Goal: Task Accomplishment & Management: Use online tool/utility

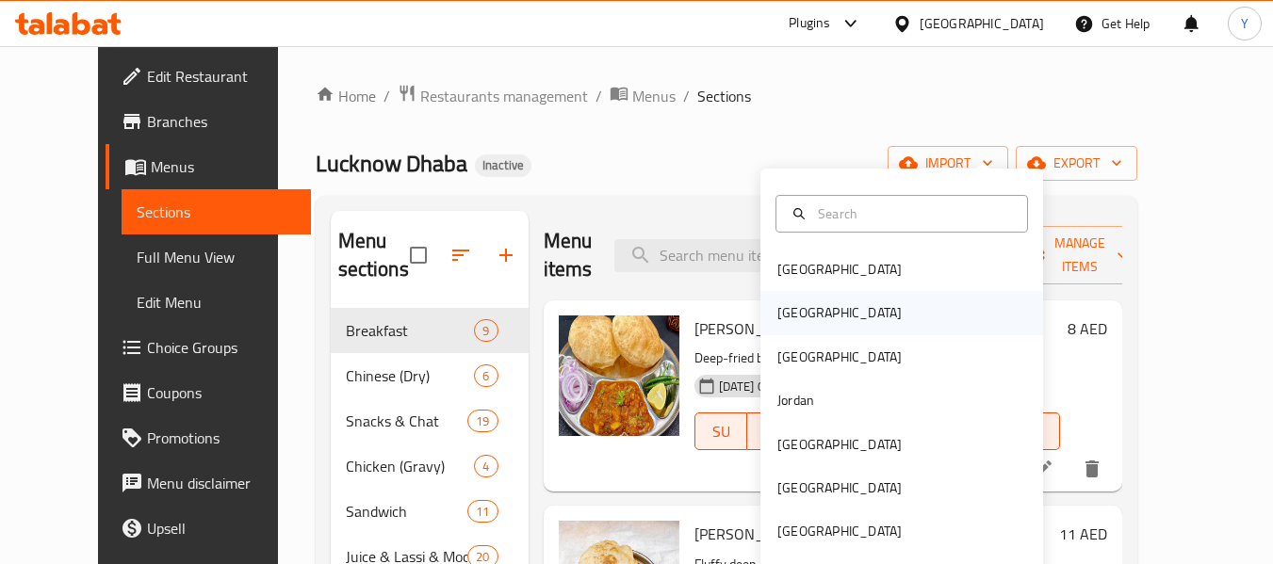
scroll to position [120, 0]
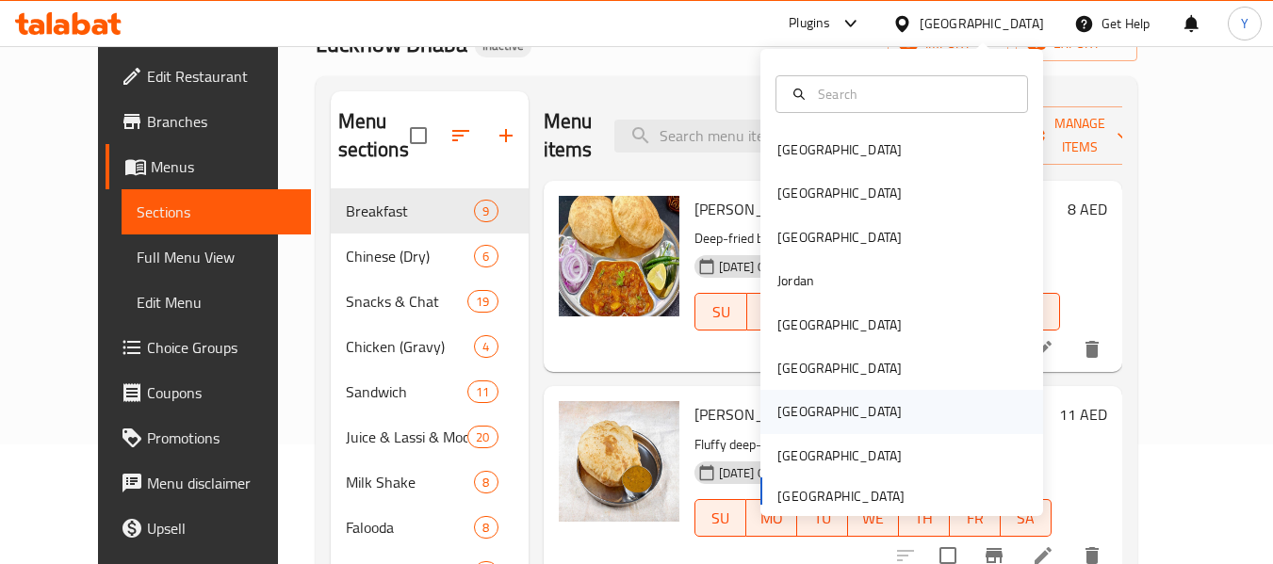
click at [787, 404] on div "[GEOGRAPHIC_DATA]" at bounding box center [839, 411] width 124 height 21
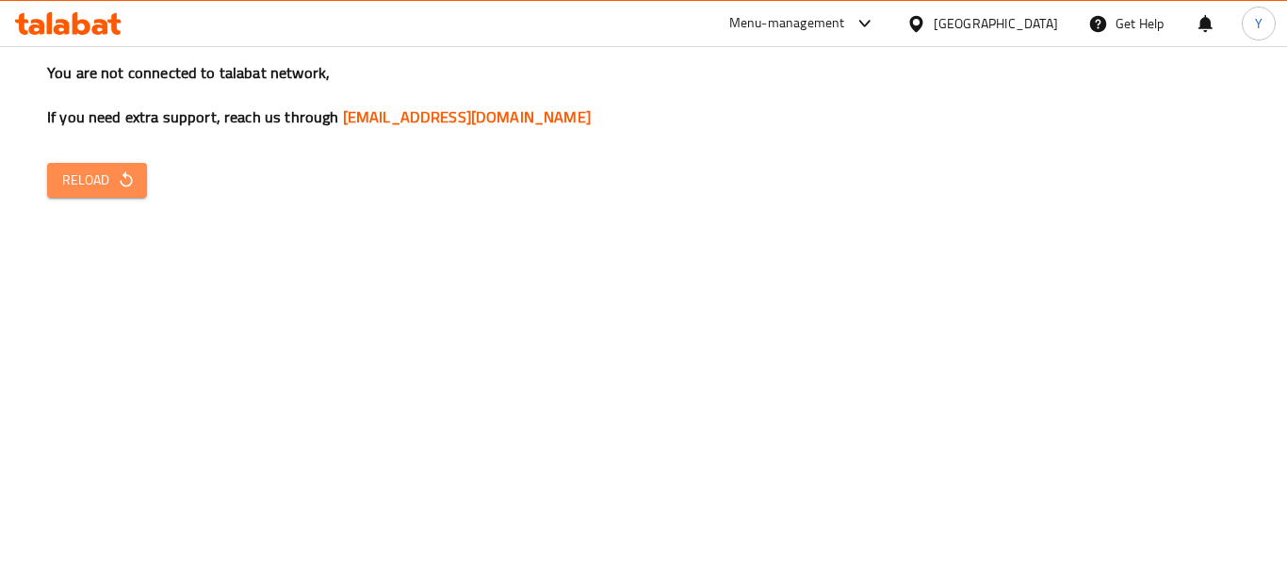
click at [125, 177] on icon "button" at bounding box center [126, 180] width 12 height 16
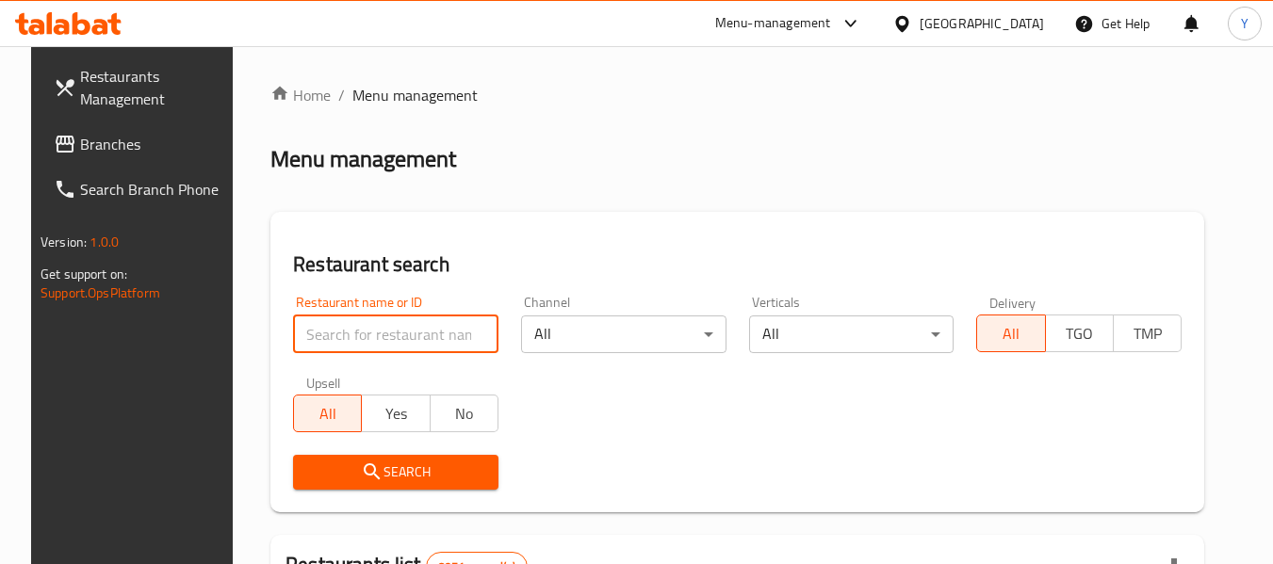
paste input "[GEOGRAPHIC_DATA]"
click at [377, 335] on input "search" at bounding box center [395, 335] width 205 height 38
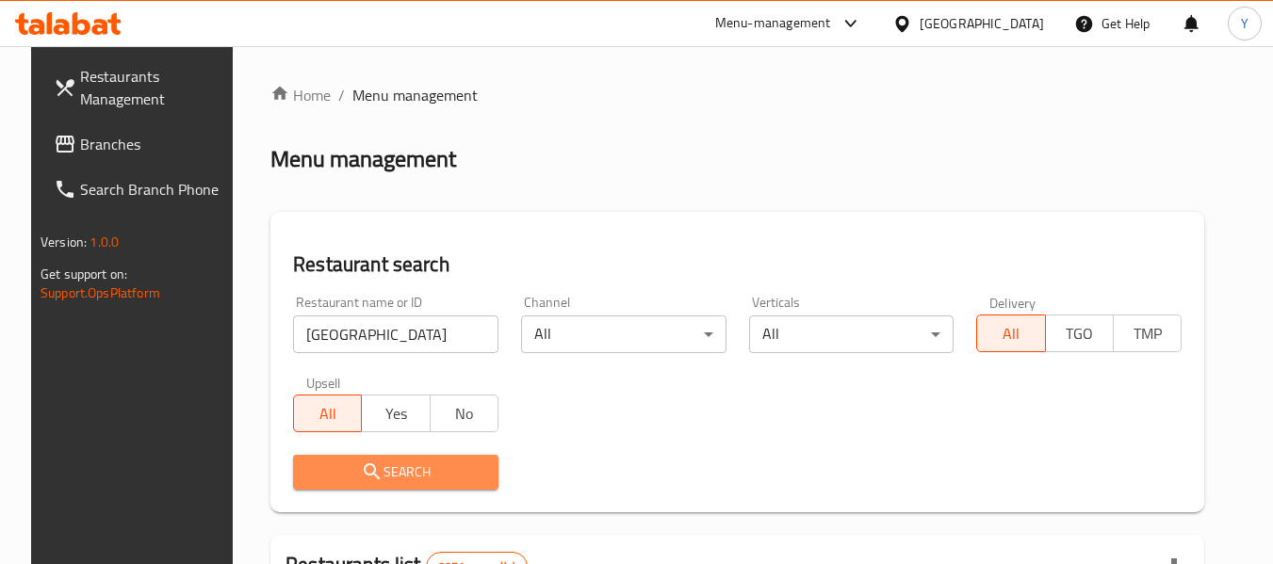
click at [369, 486] on button "Search" at bounding box center [395, 472] width 205 height 35
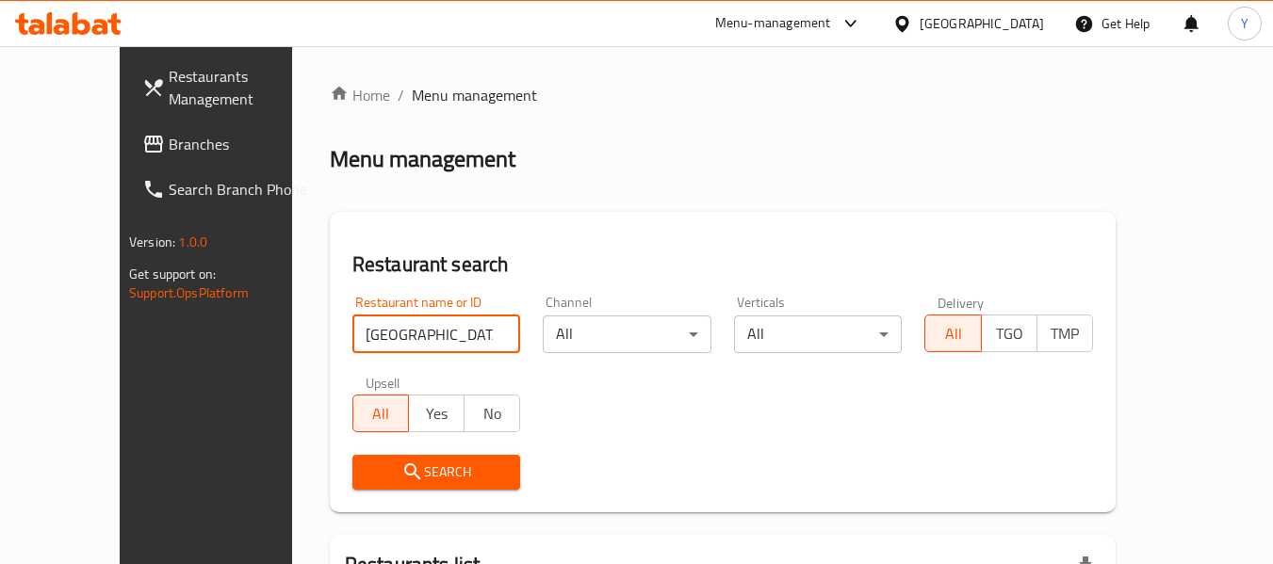
scroll to position [0, 12]
drag, startPoint x: 400, startPoint y: 337, endPoint x: 685, endPoint y: 338, distance: 285.5
click at [685, 338] on div "Restaurant name or ID Chettinad junction Restaurant Restaurant name or ID Chann…" at bounding box center [722, 393] width 763 height 217
type input "Chettinad junction"
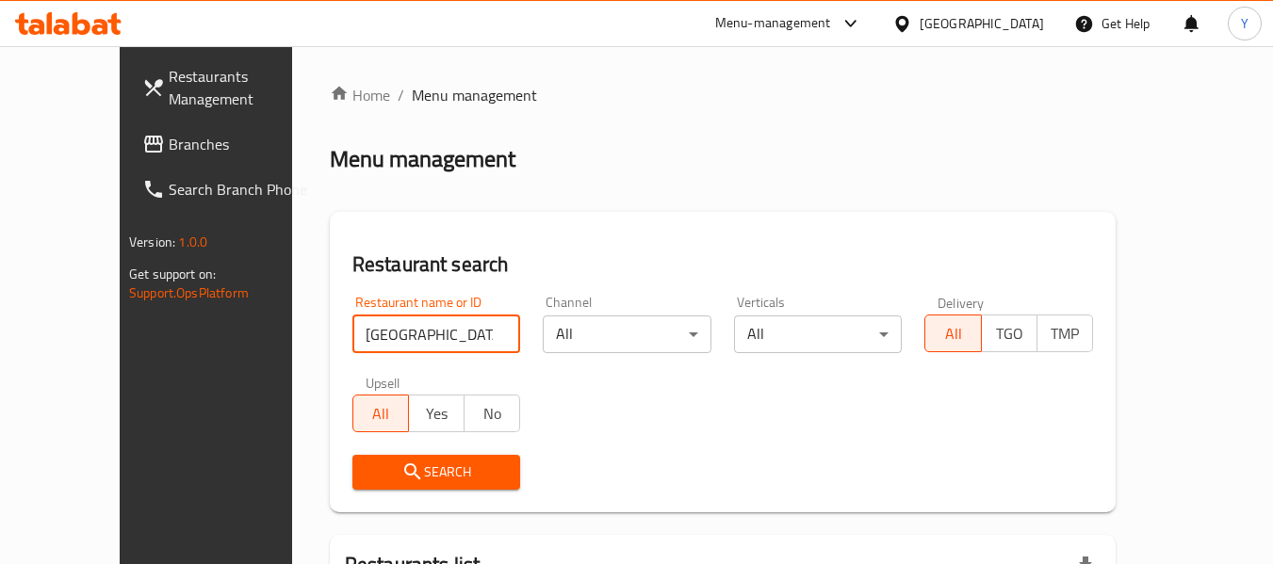
click button "Search" at bounding box center [436, 472] width 169 height 35
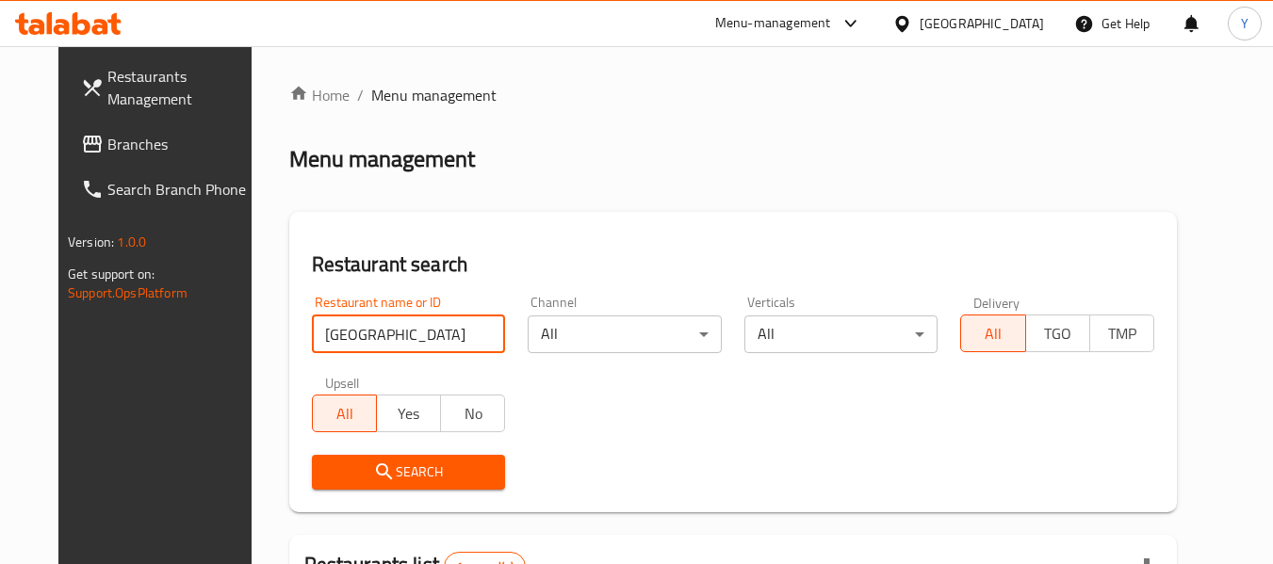
scroll to position [276, 0]
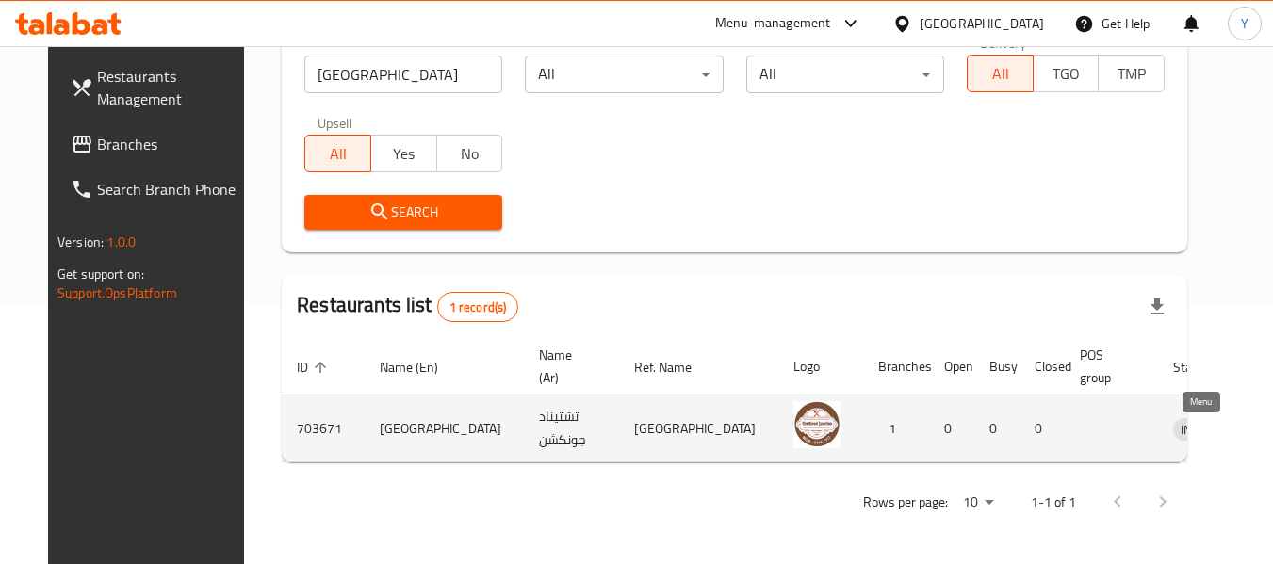
click at [1272, 426] on icon "enhanced table" at bounding box center [1286, 430] width 21 height 16
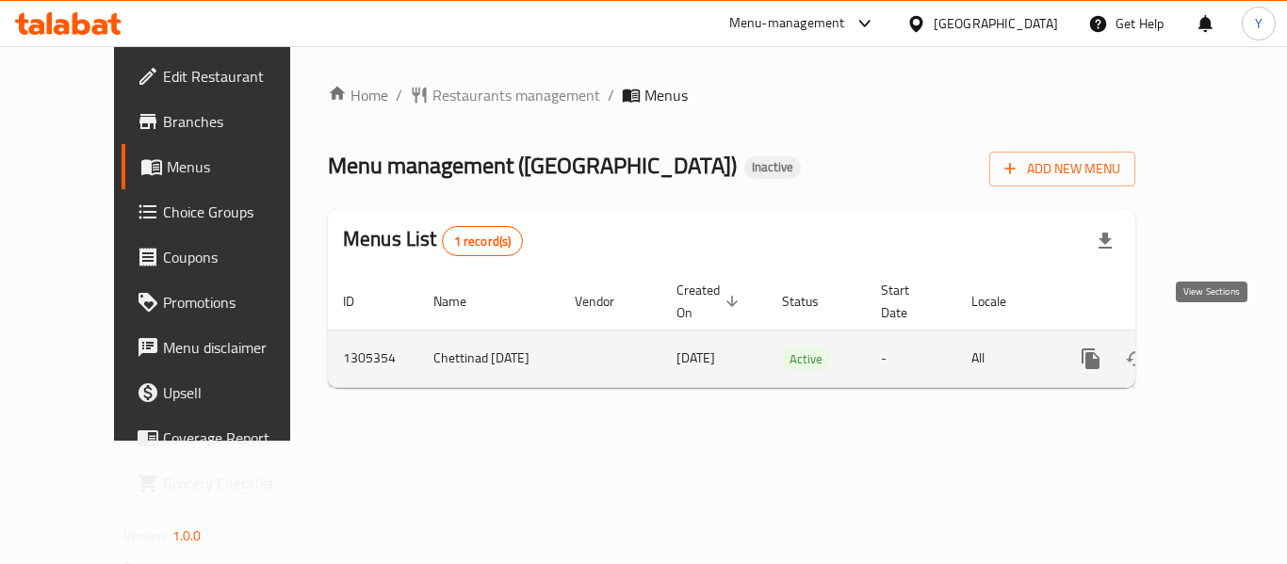
click at [1206, 336] on link "enhanced table" at bounding box center [1226, 358] width 45 height 45
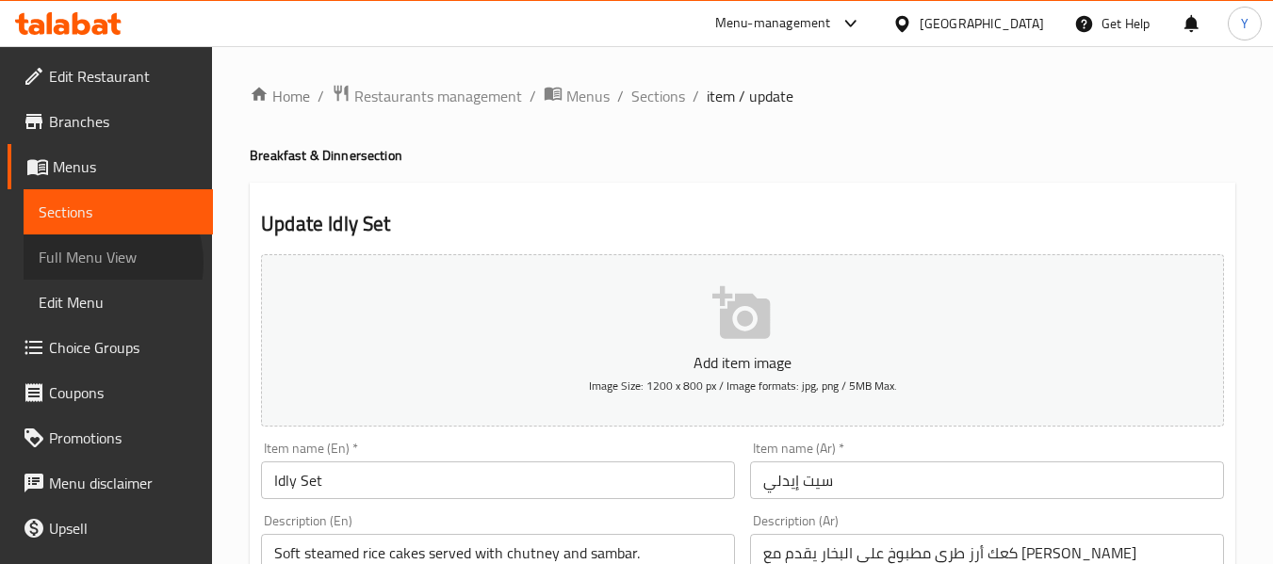
click at [94, 263] on span "Full Menu View" at bounding box center [118, 257] width 159 height 23
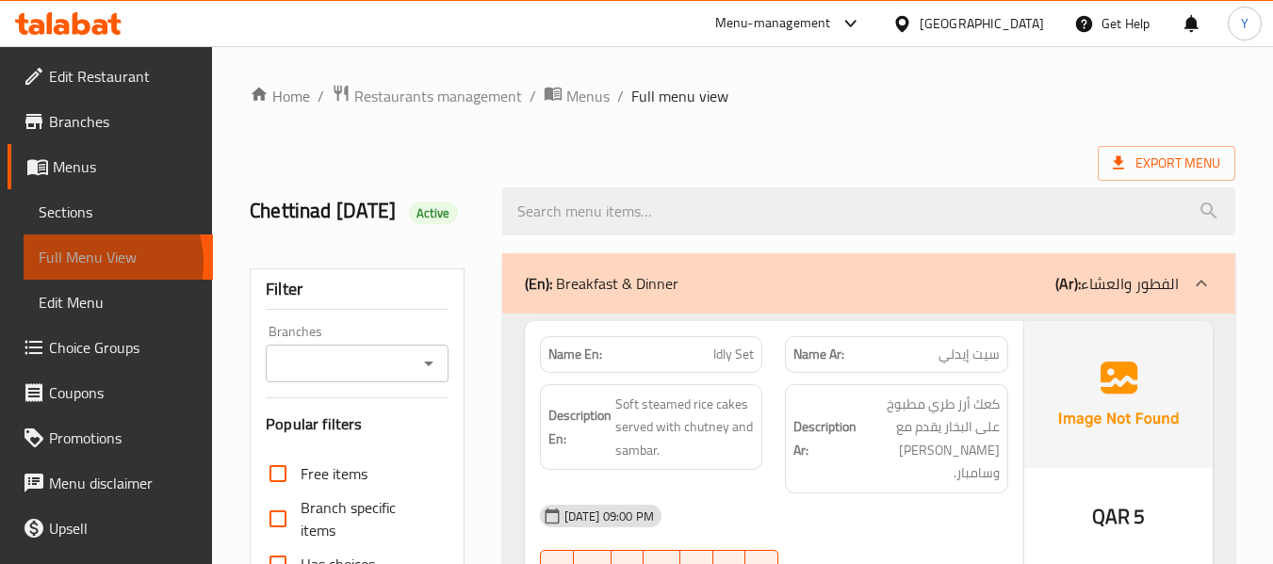
click at [94, 263] on span "Full Menu View" at bounding box center [118, 257] width 159 height 23
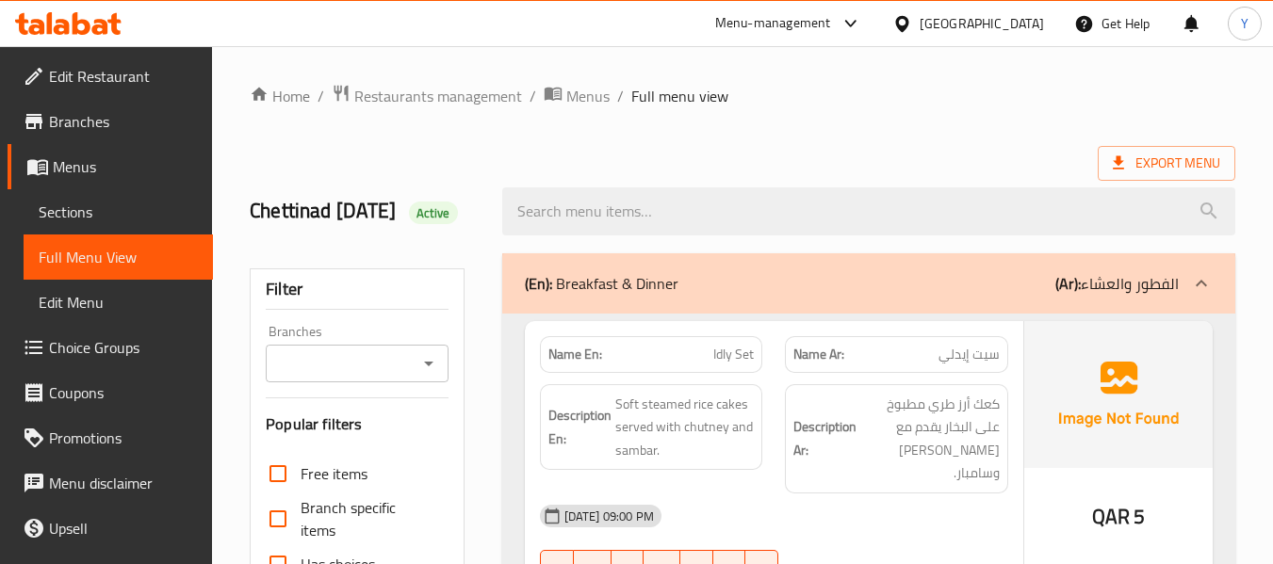
scroll to position [494, 0]
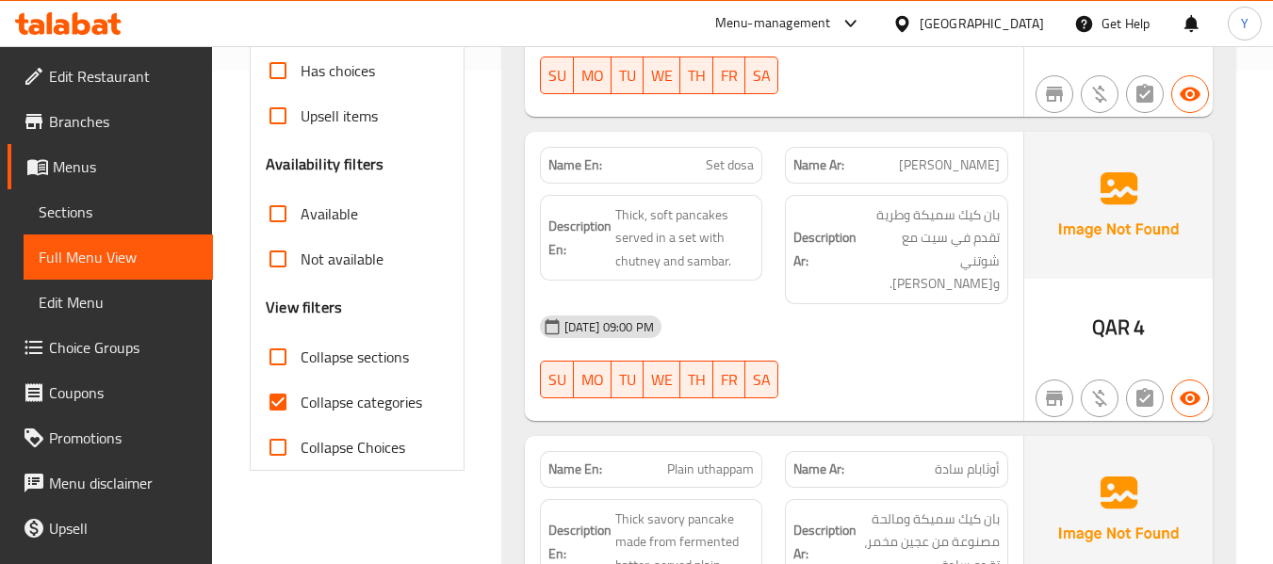
click at [566, 168] on strong "Name En:" at bounding box center [575, 165] width 54 height 20
copy strong "Name En:"
click at [566, 168] on strong "Name En:" at bounding box center [575, 165] width 54 height 20
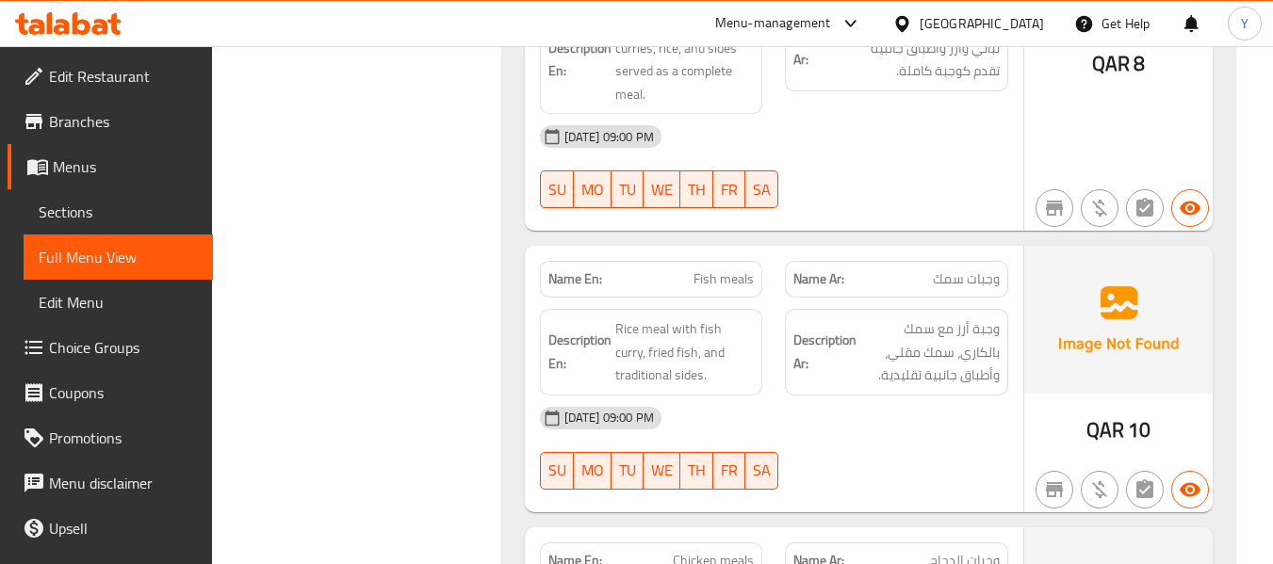
scroll to position [0, 0]
